Goal: Information Seeking & Learning: Learn about a topic

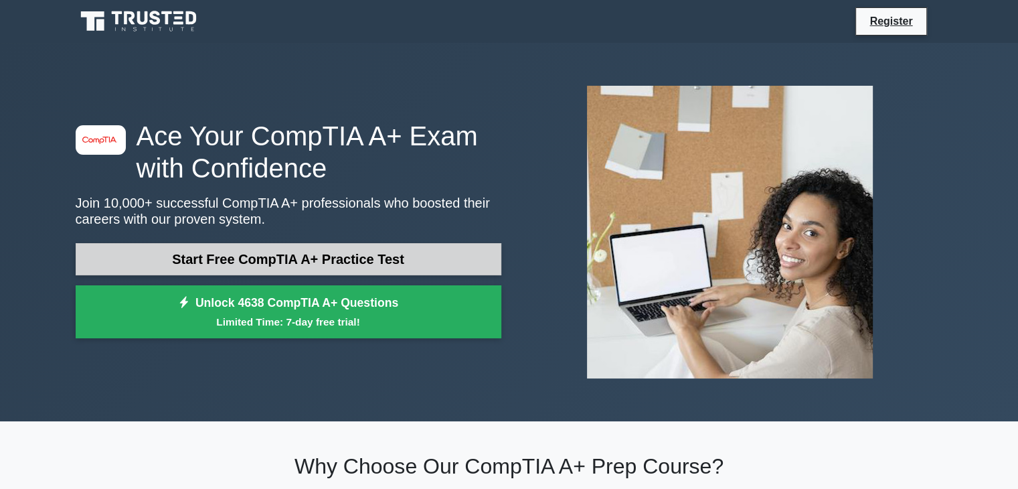
click at [181, 267] on link "Start Free CompTIA A+ Practice Test" at bounding box center [289, 259] width 426 height 32
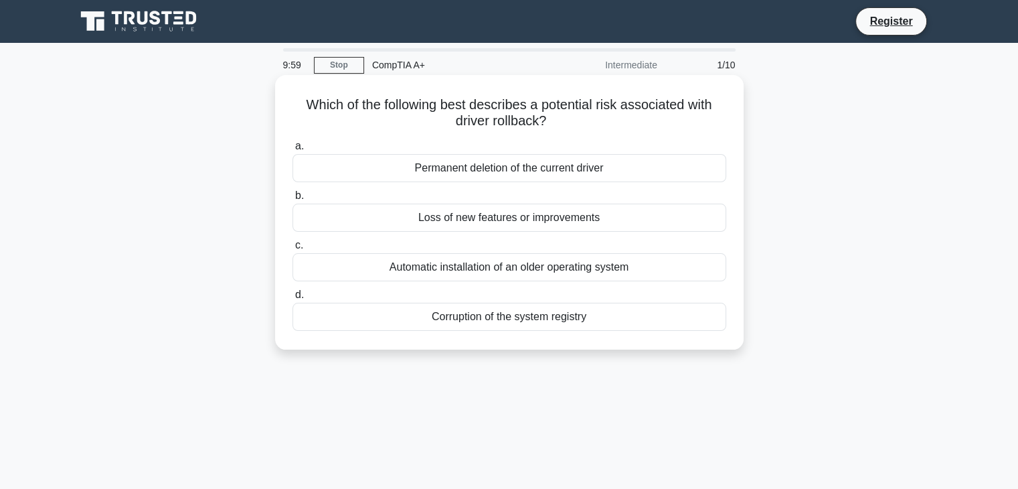
click at [589, 132] on div "Which of the following best describes a potential risk associated with driver r…" at bounding box center [509, 212] width 458 height 264
click at [586, 215] on div "Loss of new features or improvements" at bounding box center [510, 218] width 434 height 28
click at [293, 200] on input "b. Loss of new features or improvements" at bounding box center [293, 195] width 0 height 9
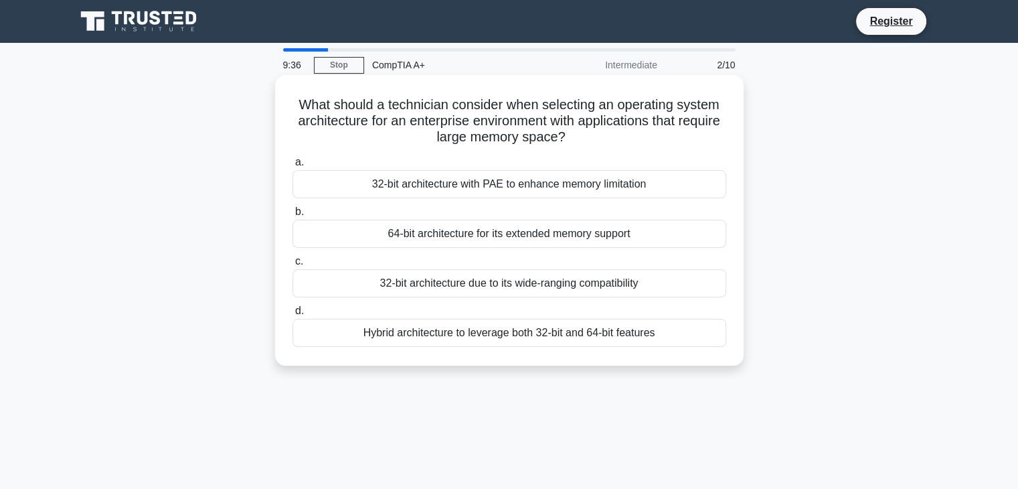
click at [641, 232] on div "64-bit architecture for its extended memory support" at bounding box center [510, 234] width 434 height 28
click at [293, 216] on input "b. 64-bit architecture for its extended memory support" at bounding box center [293, 212] width 0 height 9
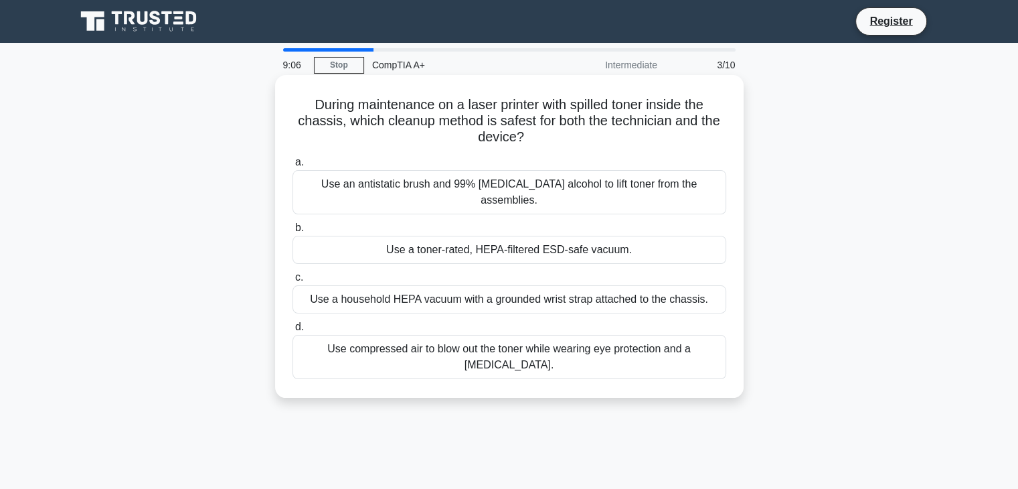
click at [525, 238] on div "Use a toner-rated, HEPA-filtered ESD-safe vacuum." at bounding box center [510, 250] width 434 height 28
click at [293, 232] on input "b. Use a toner-rated, HEPA-filtered ESD-safe vacuum." at bounding box center [293, 228] width 0 height 9
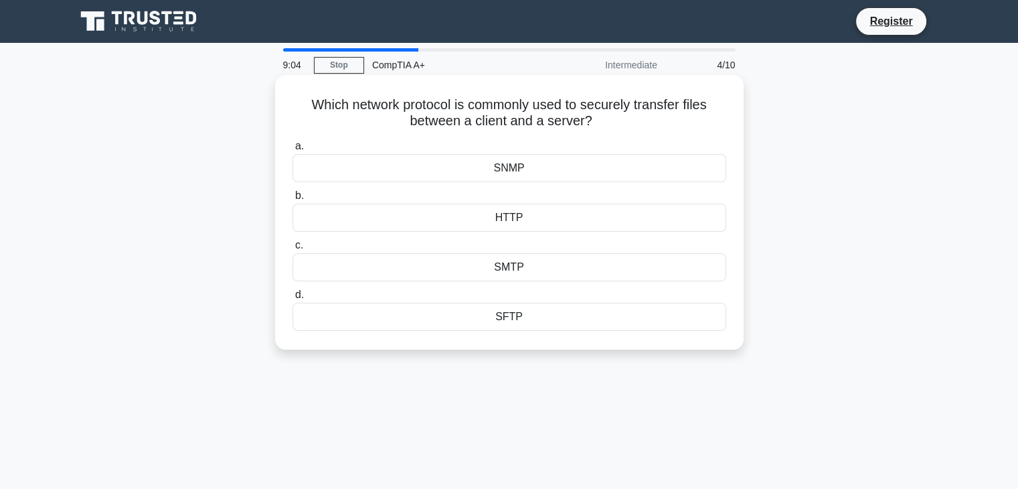
click at [715, 106] on h5 "Which network protocol is commonly used to securely transfer files between a cl…" at bounding box center [509, 112] width 436 height 33
click at [497, 309] on div "SFTP" at bounding box center [510, 317] width 434 height 28
click at [293, 299] on input "d. SFTP" at bounding box center [293, 295] width 0 height 9
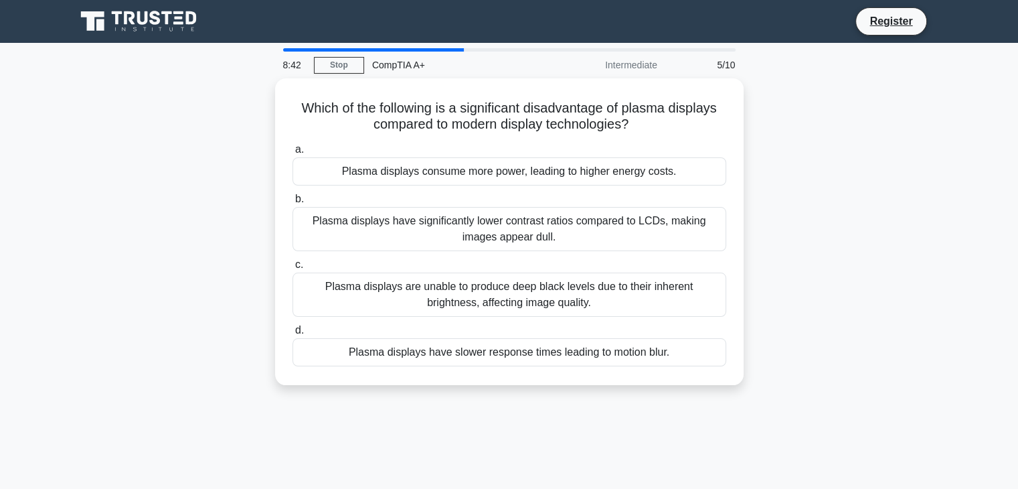
click at [268, 155] on div "Which of the following is a significant disadvantage of plasma displays compare…" at bounding box center [510, 239] width 884 height 323
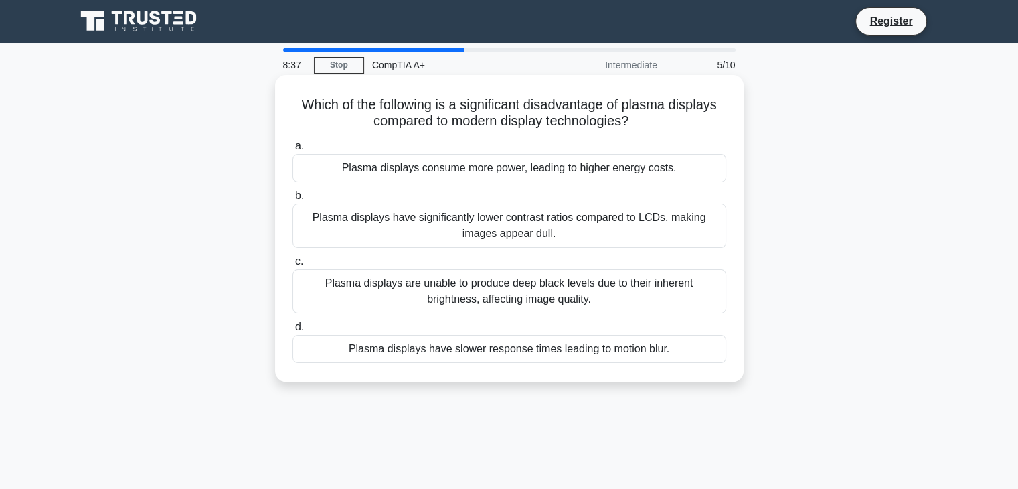
click at [276, 157] on div "Which of the following is a significant disadvantage of plasma displays compare…" at bounding box center [509, 228] width 469 height 307
click at [513, 173] on div "Plasma displays consume more power, leading to higher energy costs." at bounding box center [510, 168] width 434 height 28
click at [293, 151] on input "a. Plasma displays consume more power, leading to higher energy costs." at bounding box center [293, 146] width 0 height 9
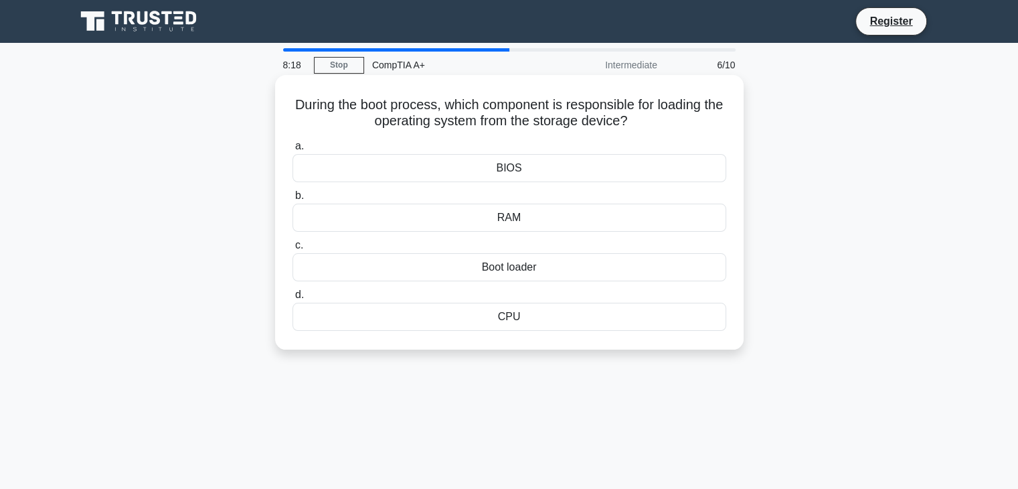
click at [544, 268] on div "Boot loader" at bounding box center [510, 267] width 434 height 28
click at [293, 250] on input "c. Boot loader" at bounding box center [293, 245] width 0 height 9
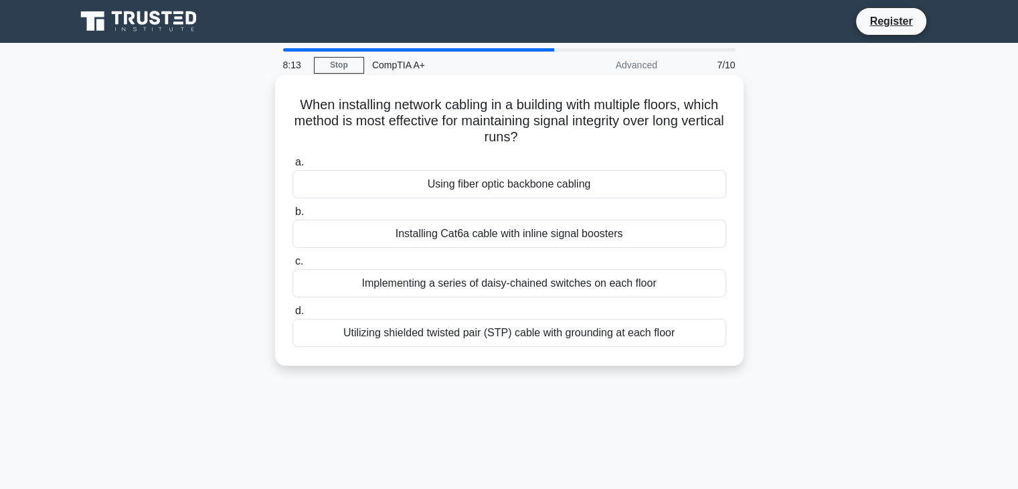
click at [694, 151] on div "When installing network cabling in a building with multiple floors, which metho…" at bounding box center [509, 220] width 458 height 280
click at [589, 185] on div "Using fiber optic backbone cabling" at bounding box center [510, 184] width 434 height 28
click at [293, 167] on input "a. Using fiber optic backbone cabling" at bounding box center [293, 162] width 0 height 9
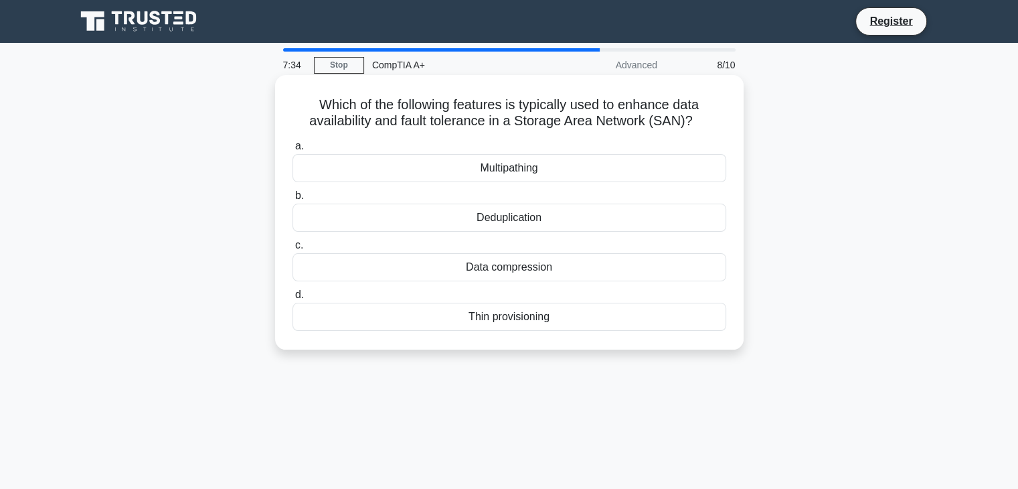
click at [557, 171] on div "Multipathing" at bounding box center [510, 168] width 434 height 28
click at [293, 151] on input "a. Multipathing" at bounding box center [293, 146] width 0 height 9
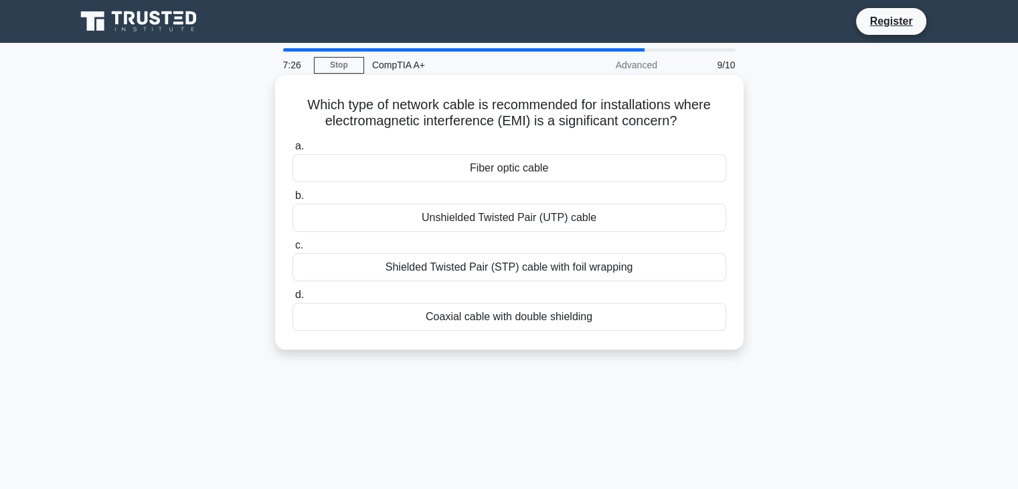
click at [526, 216] on div "Unshielded Twisted Pair (UTP) cable" at bounding box center [510, 218] width 434 height 28
click at [293, 200] on input "b. Unshielded Twisted Pair (UTP) cable" at bounding box center [293, 195] width 0 height 9
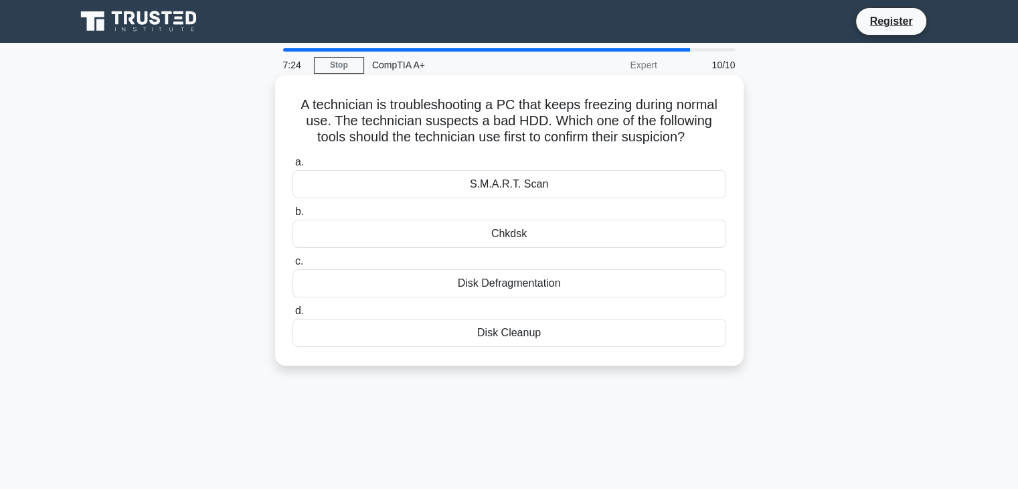
click at [529, 212] on label "b. Chkdsk" at bounding box center [510, 226] width 434 height 44
click at [293, 212] on input "b. Chkdsk" at bounding box center [293, 212] width 0 height 9
